Goal: Task Accomplishment & Management: Use online tool/utility

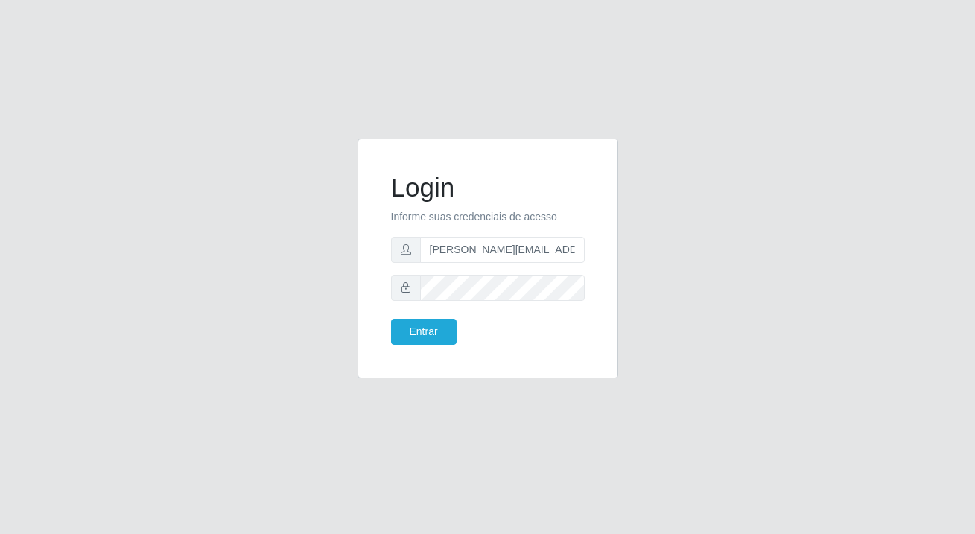
click at [405, 338] on button "Entrar" at bounding box center [424, 332] width 66 height 26
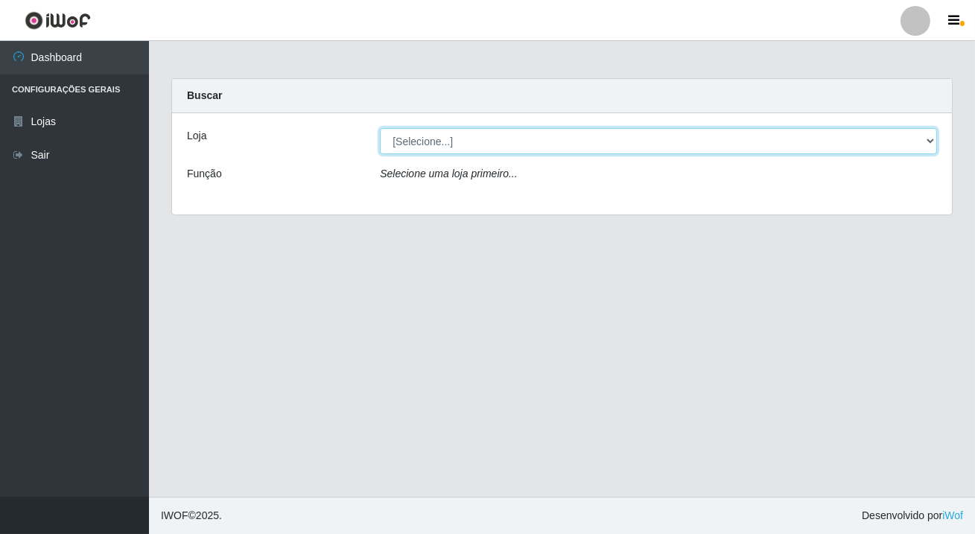
click at [481, 134] on select "[Selecione...] Rede Potiguar 2 - Macaíba" at bounding box center [658, 141] width 557 height 26
select select "101"
click at [380, 128] on select "[Selecione...] Rede Potiguar 2 - Macaíba" at bounding box center [658, 141] width 557 height 26
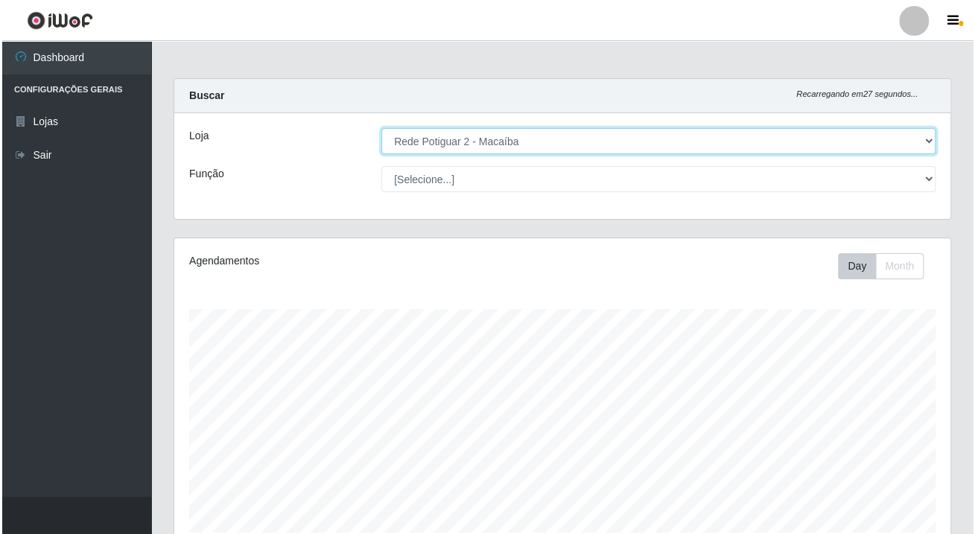
scroll to position [498, 0]
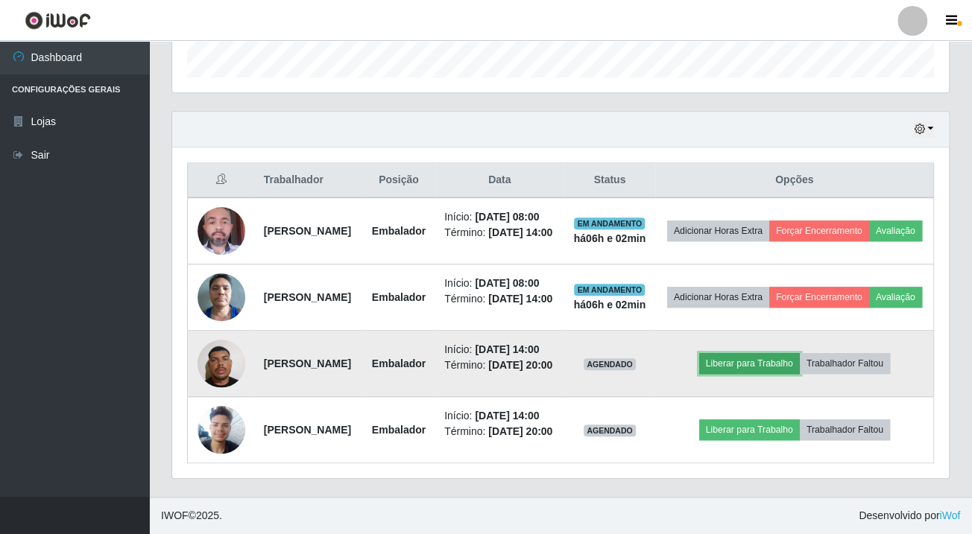
click at [770, 353] on button "Liberar para Trabalho" at bounding box center [749, 363] width 101 height 21
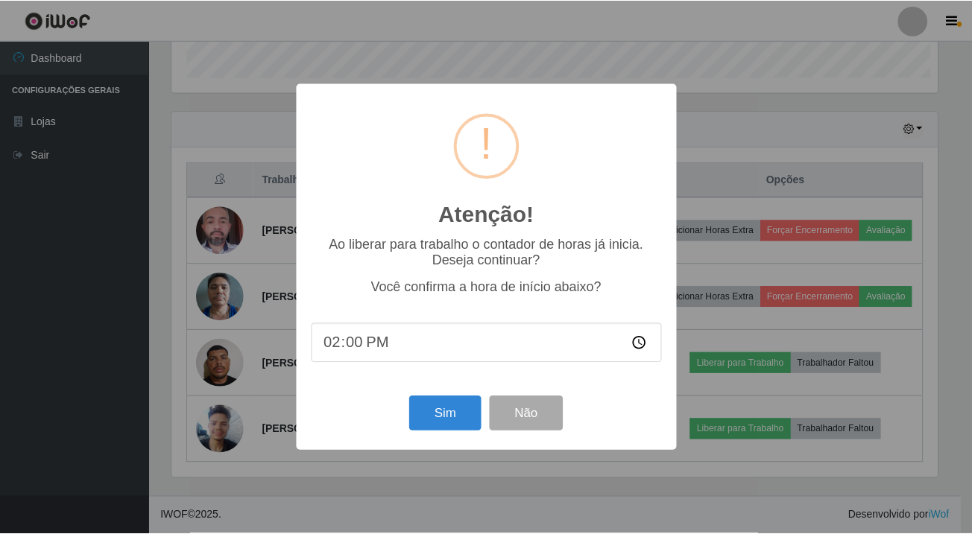
scroll to position [309, 768]
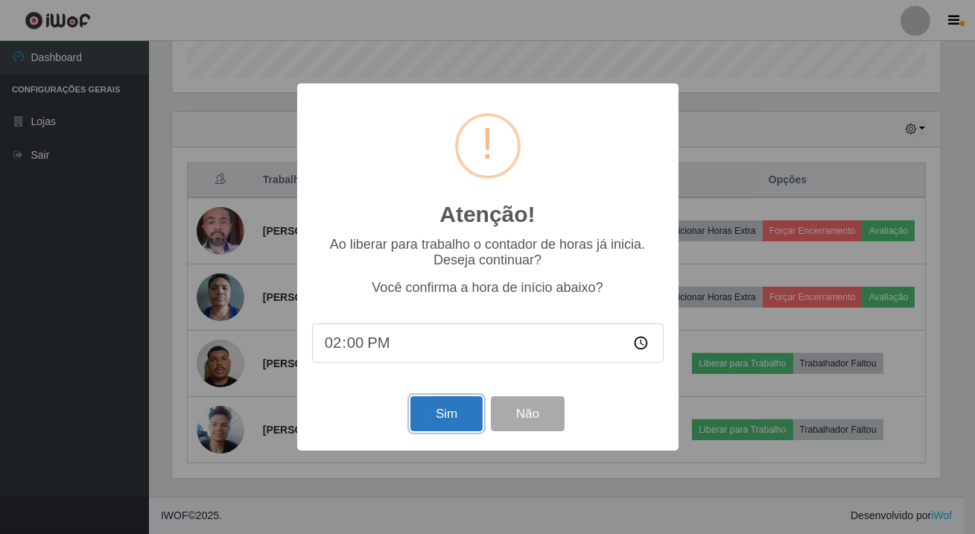
click at [430, 410] on button "Sim" at bounding box center [447, 413] width 72 height 35
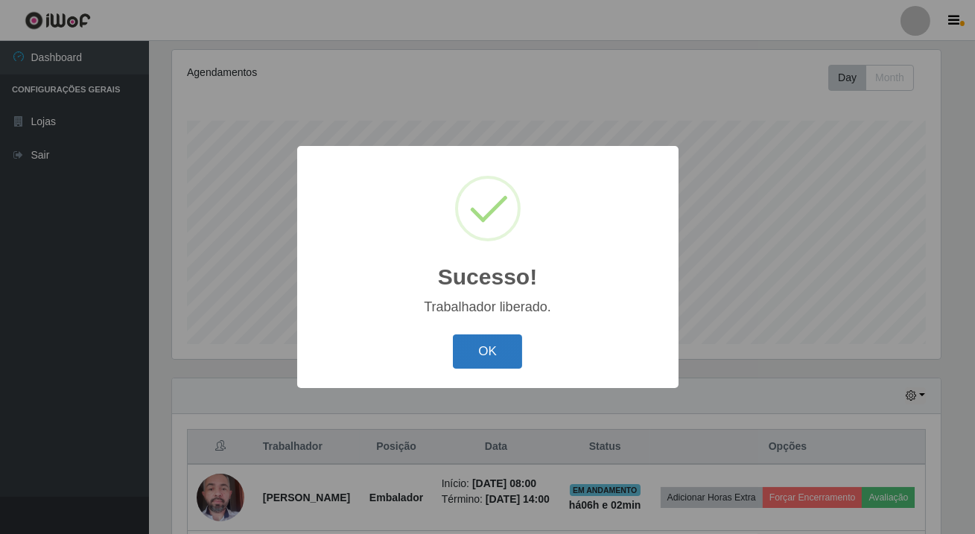
click at [514, 368] on button "OK" at bounding box center [487, 352] width 69 height 35
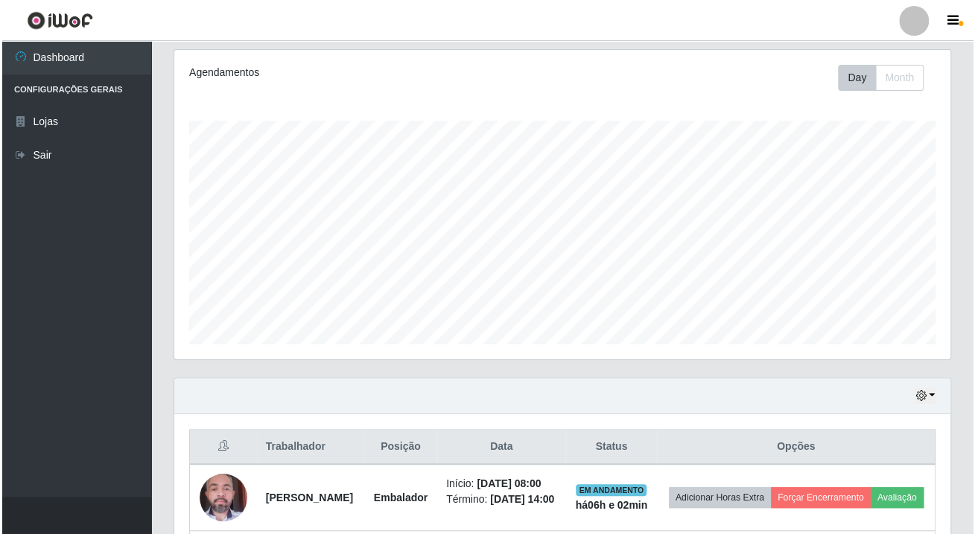
scroll to position [498, 0]
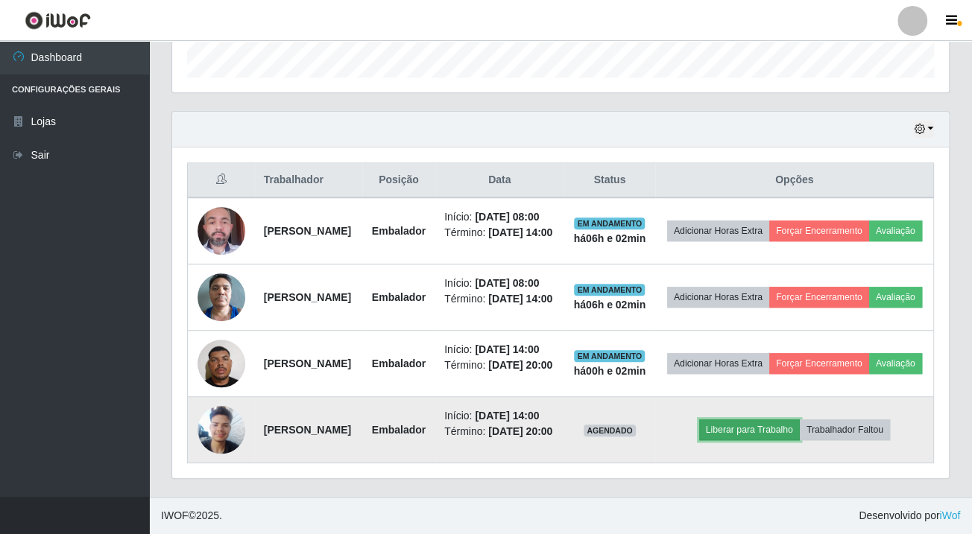
click at [743, 425] on button "Liberar para Trabalho" at bounding box center [749, 430] width 101 height 21
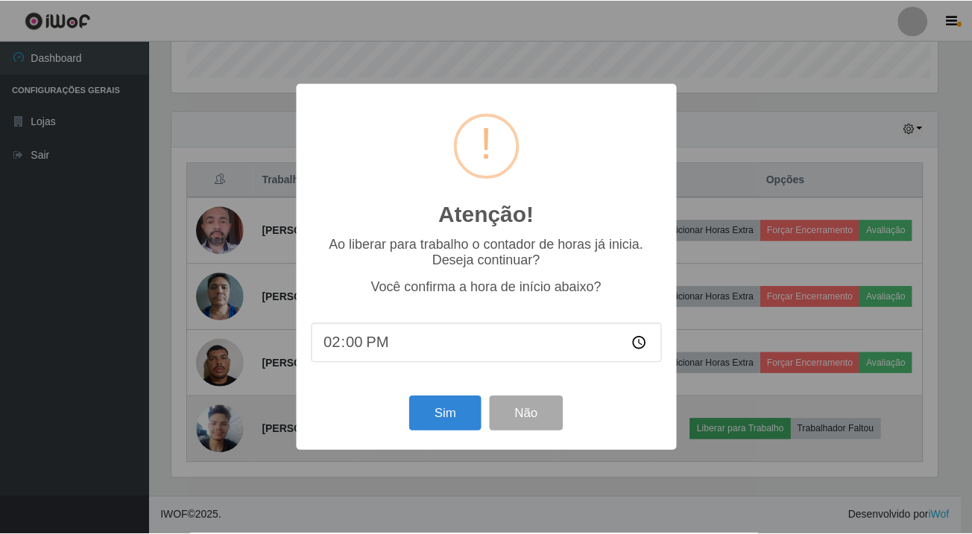
scroll to position [309, 768]
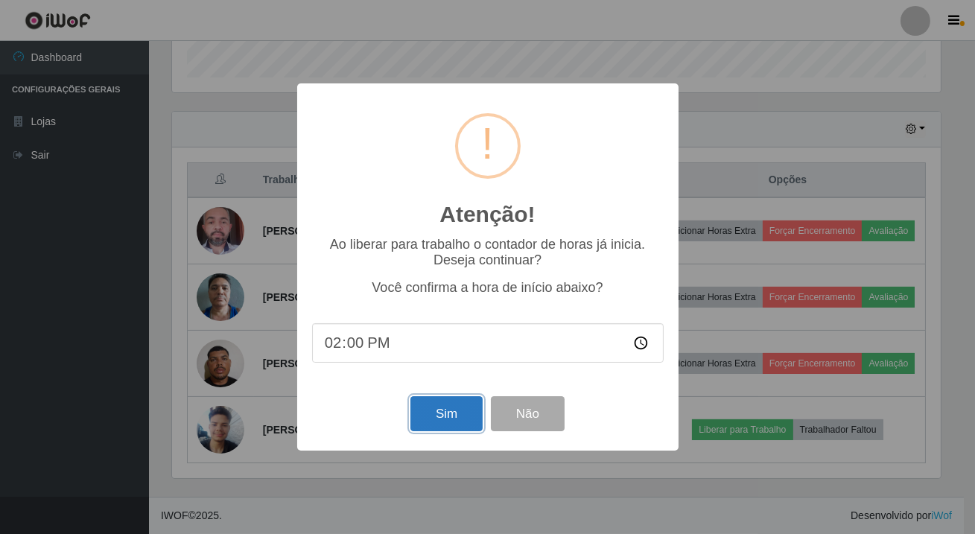
click at [437, 421] on button "Sim" at bounding box center [447, 413] width 72 height 35
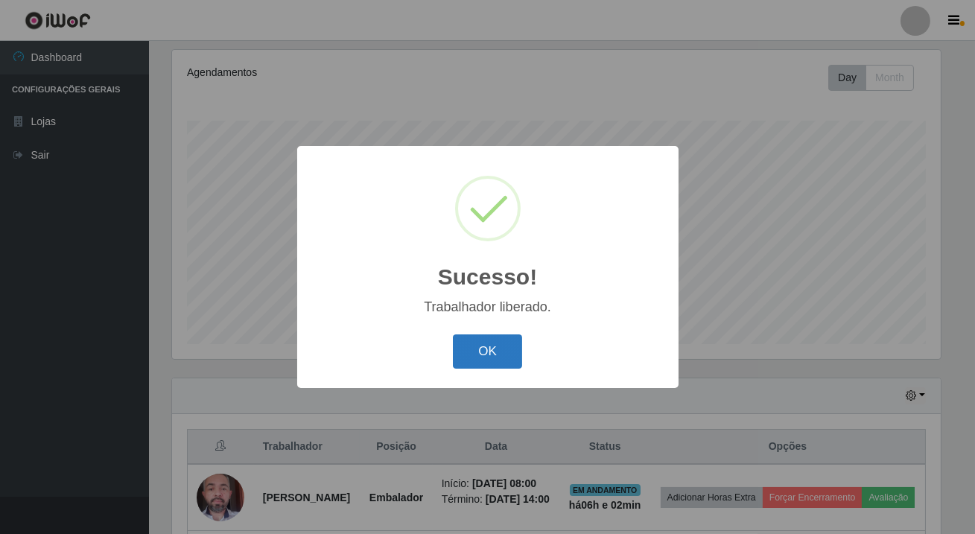
click at [505, 352] on button "OK" at bounding box center [487, 352] width 69 height 35
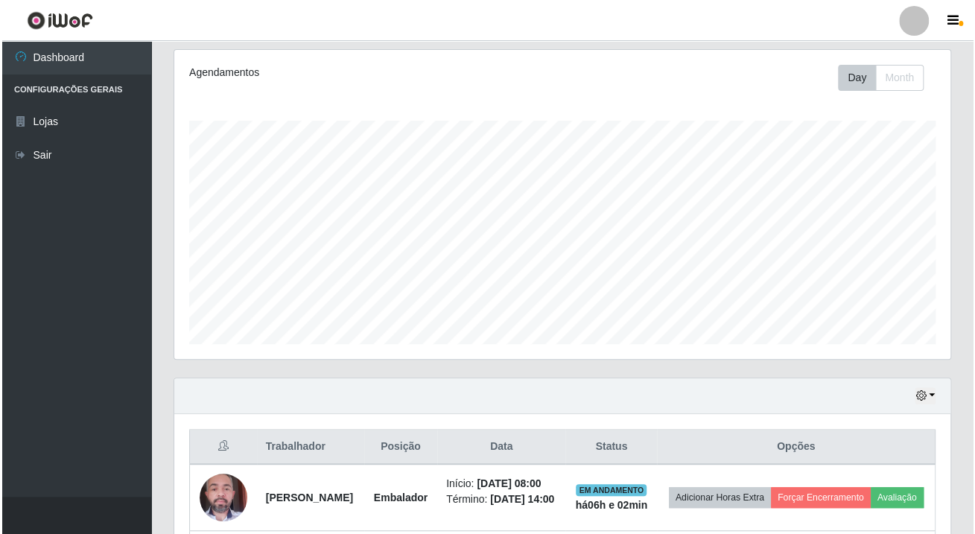
scroll to position [498, 0]
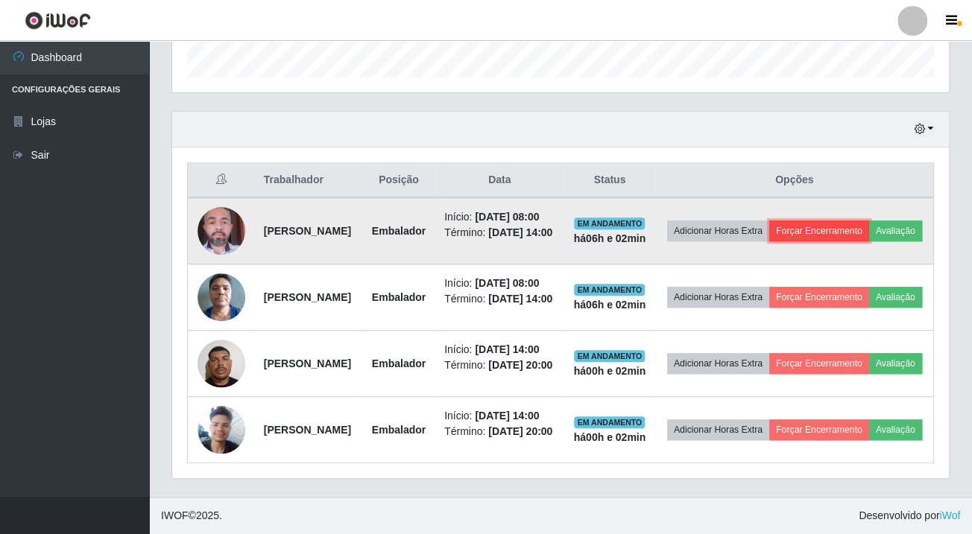
click at [867, 221] on button "Forçar Encerramento" at bounding box center [819, 231] width 100 height 21
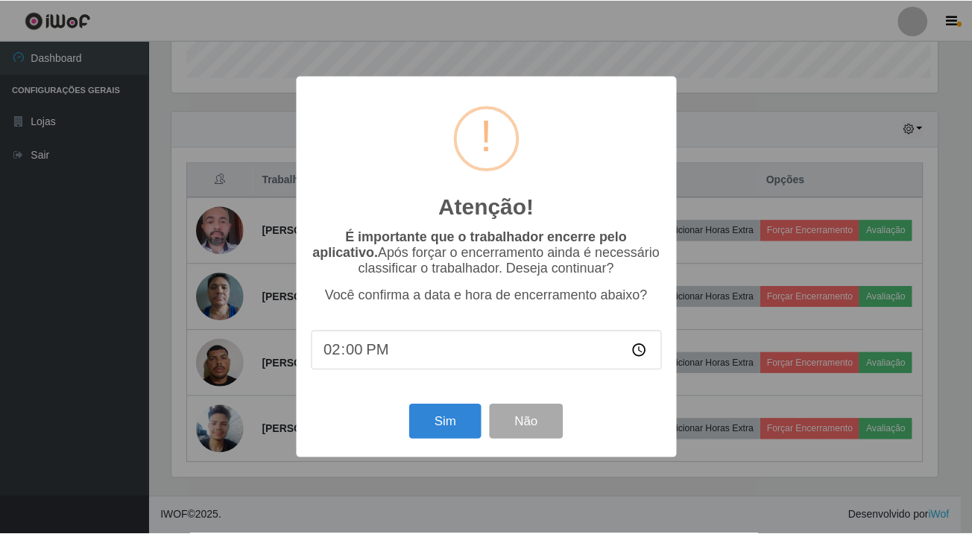
scroll to position [309, 768]
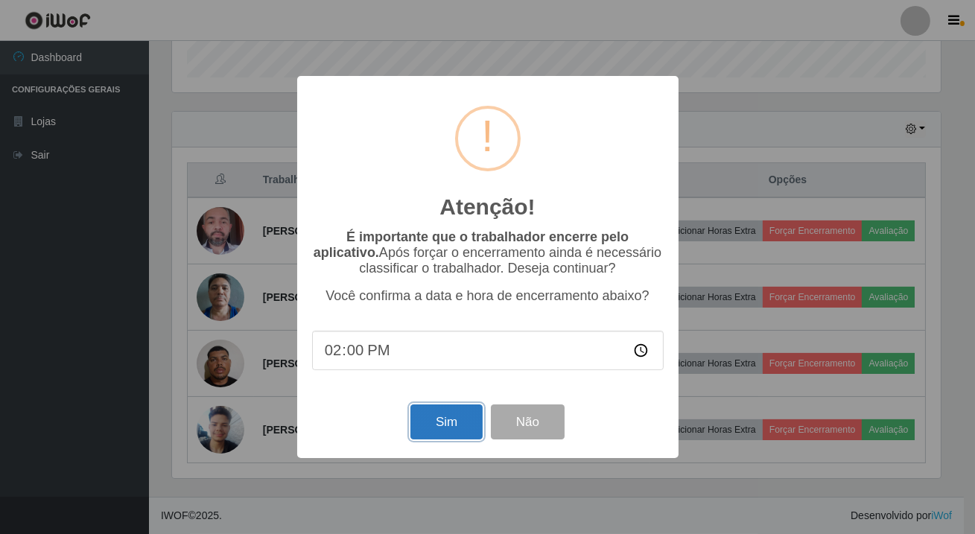
click at [440, 429] on button "Sim" at bounding box center [447, 422] width 72 height 35
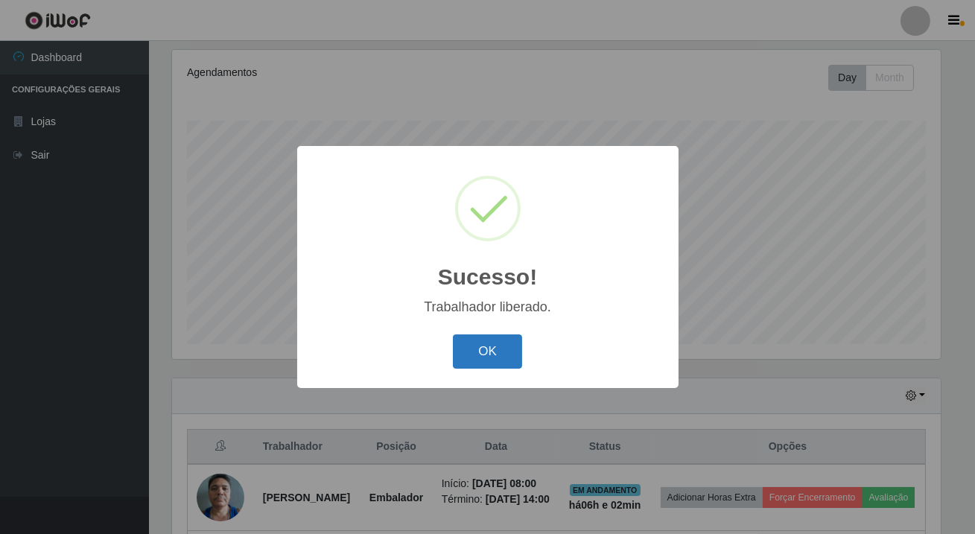
click at [472, 346] on button "OK" at bounding box center [487, 352] width 69 height 35
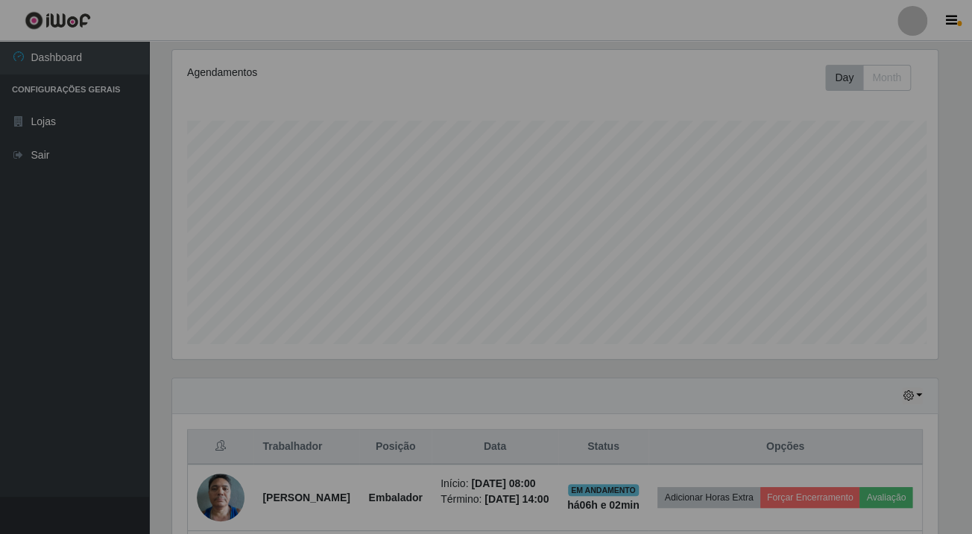
scroll to position [0, 0]
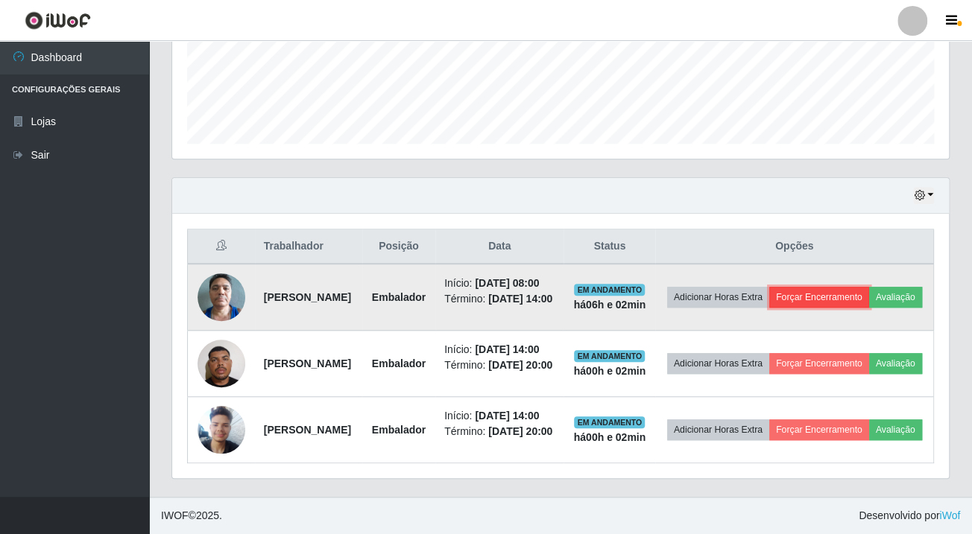
click at [869, 287] on button "Forçar Encerramento" at bounding box center [819, 297] width 100 height 21
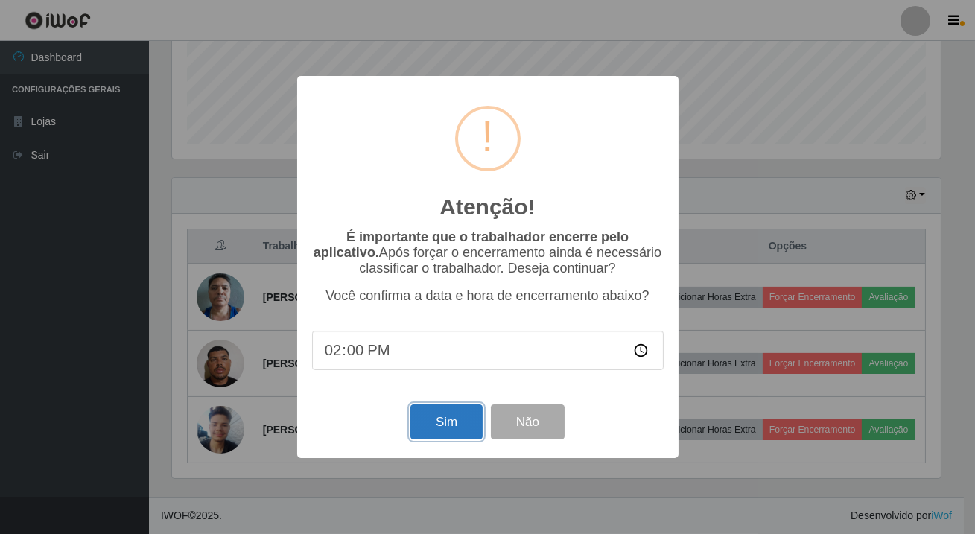
click at [452, 439] on button "Sim" at bounding box center [447, 422] width 72 height 35
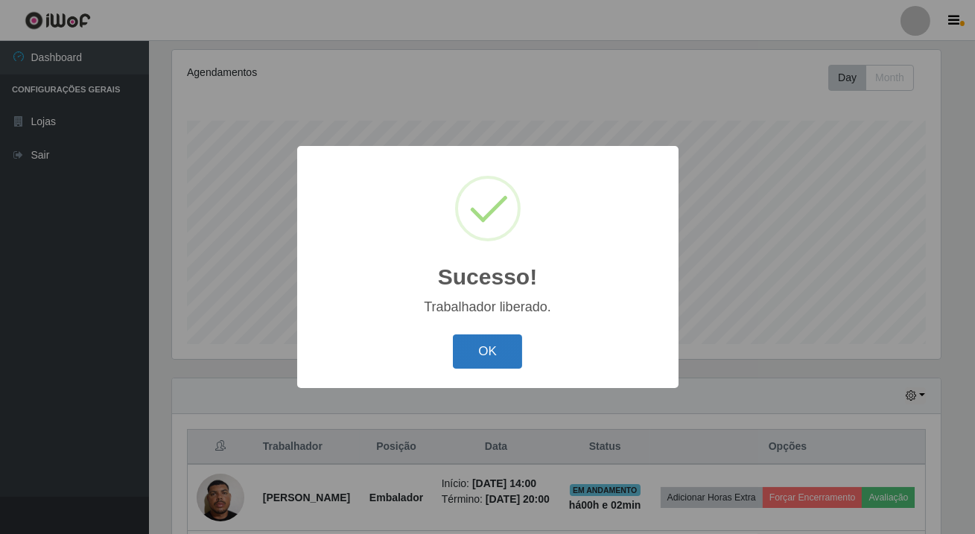
click at [472, 352] on button "OK" at bounding box center [487, 352] width 69 height 35
